Goal: Check status

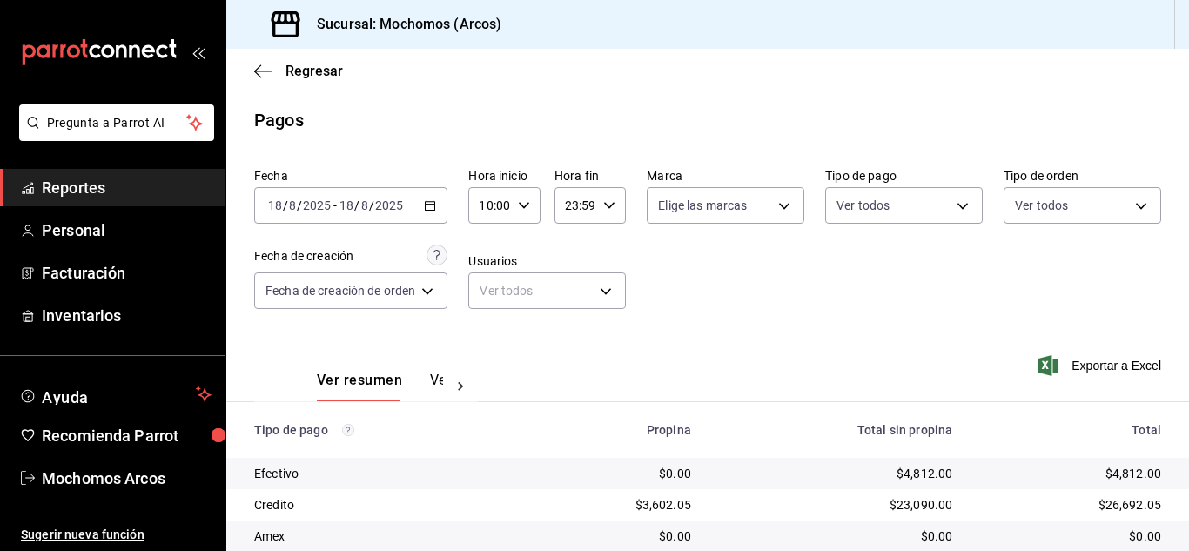
scroll to position [218, 0]
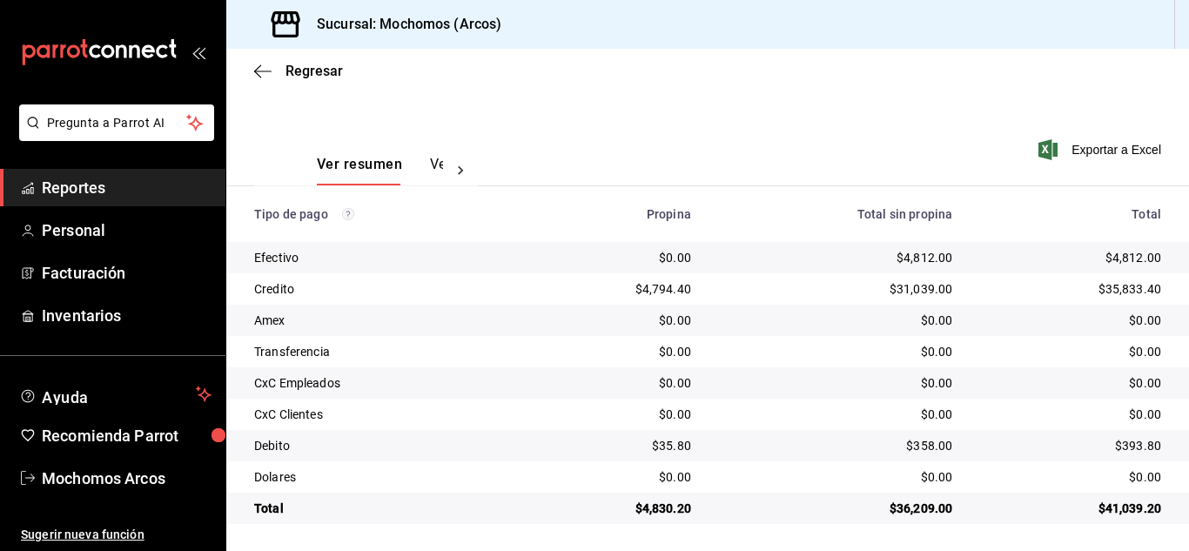
scroll to position [218, 0]
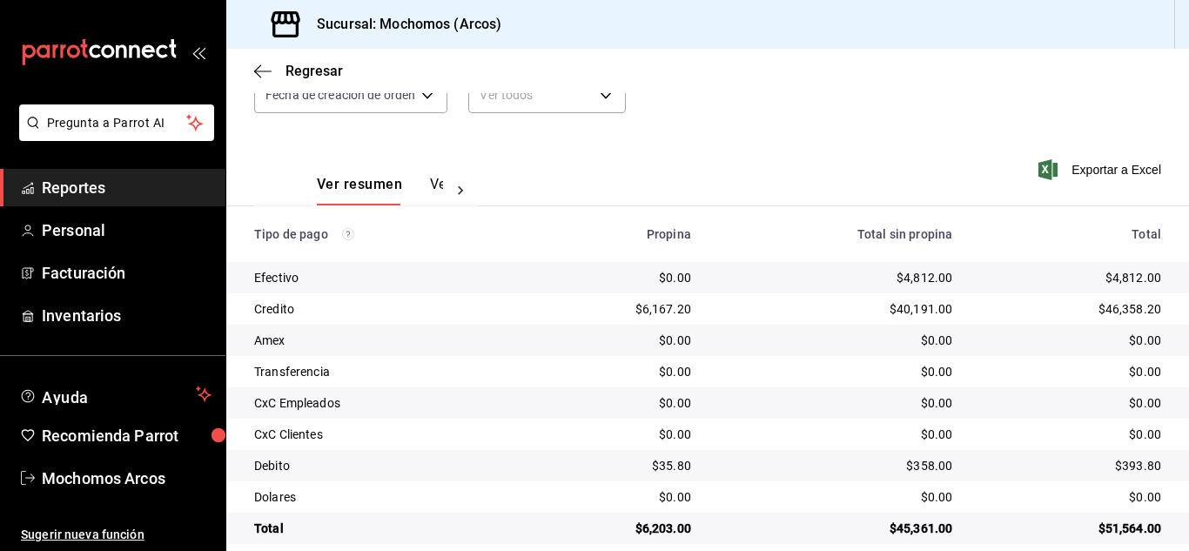
scroll to position [218, 0]
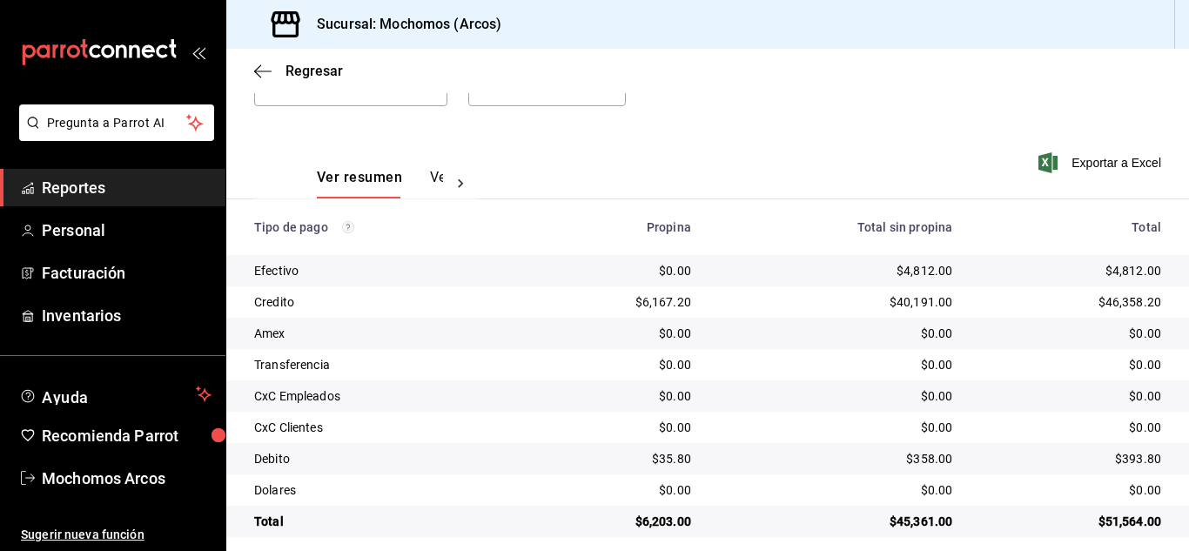
scroll to position [218, 0]
